Goal: Task Accomplishment & Management: Use online tool/utility

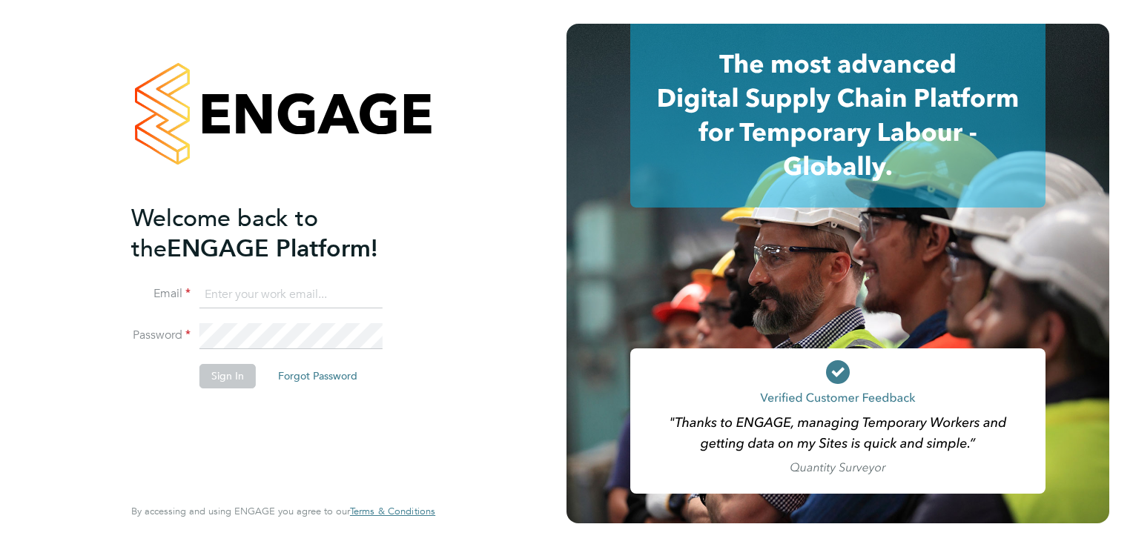
type input "[PERSON_NAME][EMAIL_ADDRESS][PERSON_NAME][DOMAIN_NAME]"
click at [237, 374] on button "Sign In" at bounding box center [227, 376] width 56 height 24
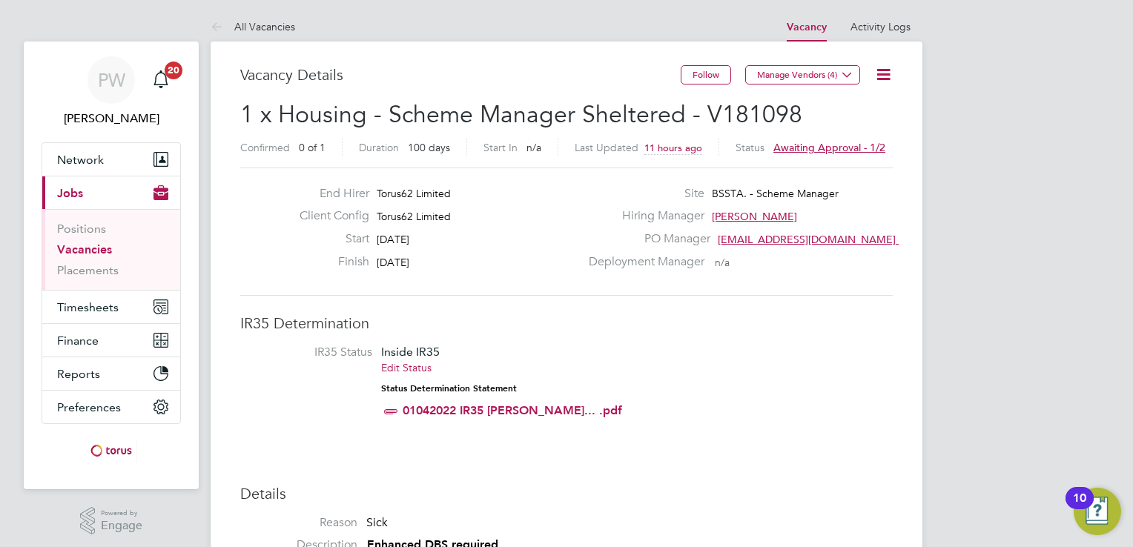
click at [888, 73] on icon at bounding box center [883, 74] width 19 height 19
